Goal: Information Seeking & Learning: Learn about a topic

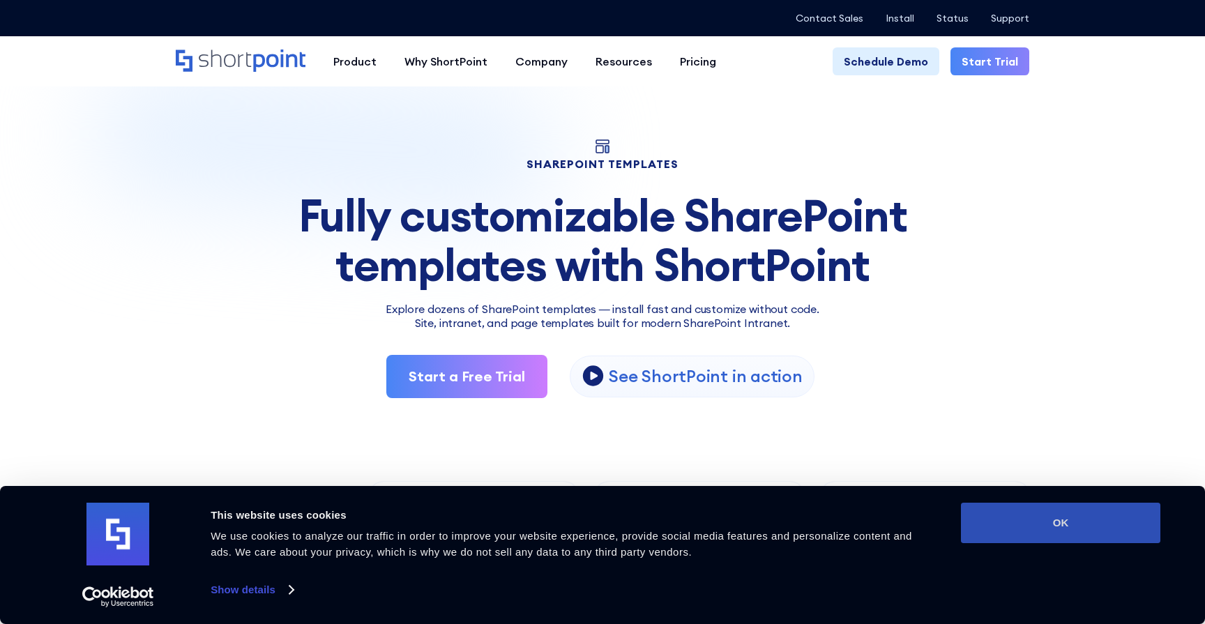
click at [1059, 531] on button "OK" at bounding box center [1060, 523] width 199 height 40
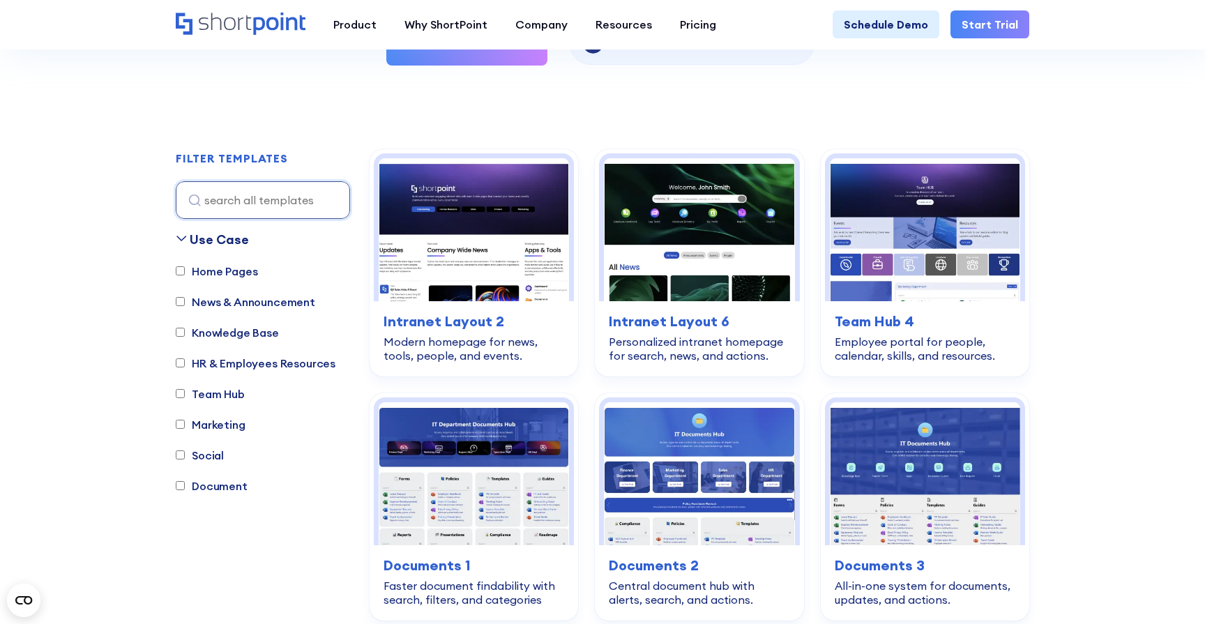
scroll to position [442, 0]
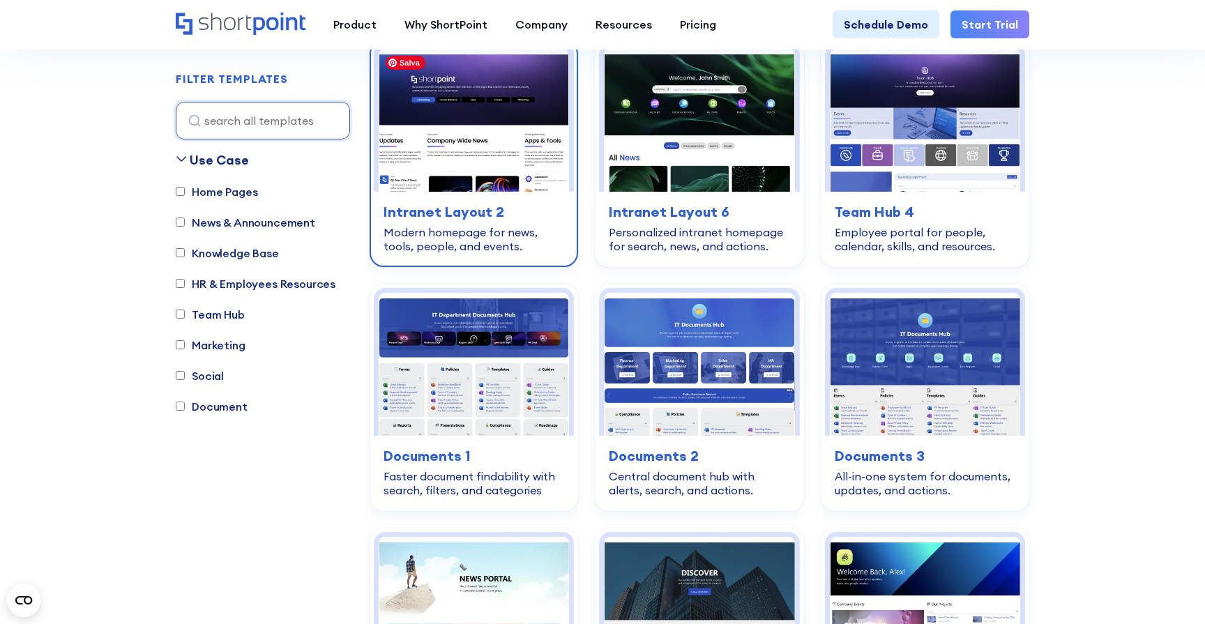
click at [462, 139] on img at bounding box center [474, 120] width 190 height 143
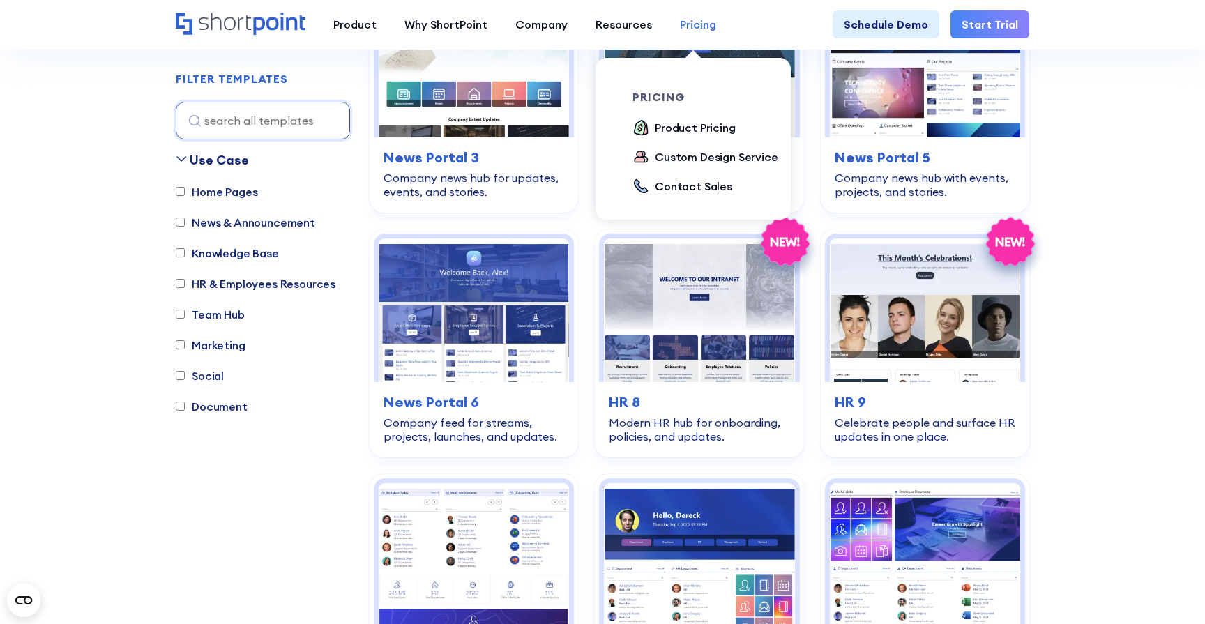
scroll to position [1212, 0]
